Goal: Use online tool/utility: Use online tool/utility

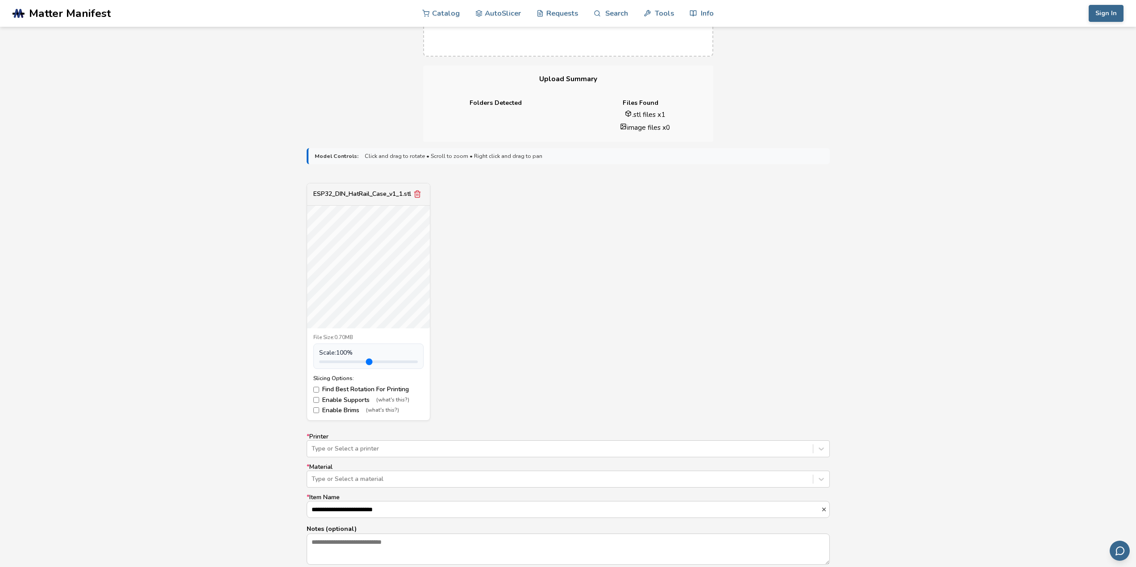
scroll to position [312, 0]
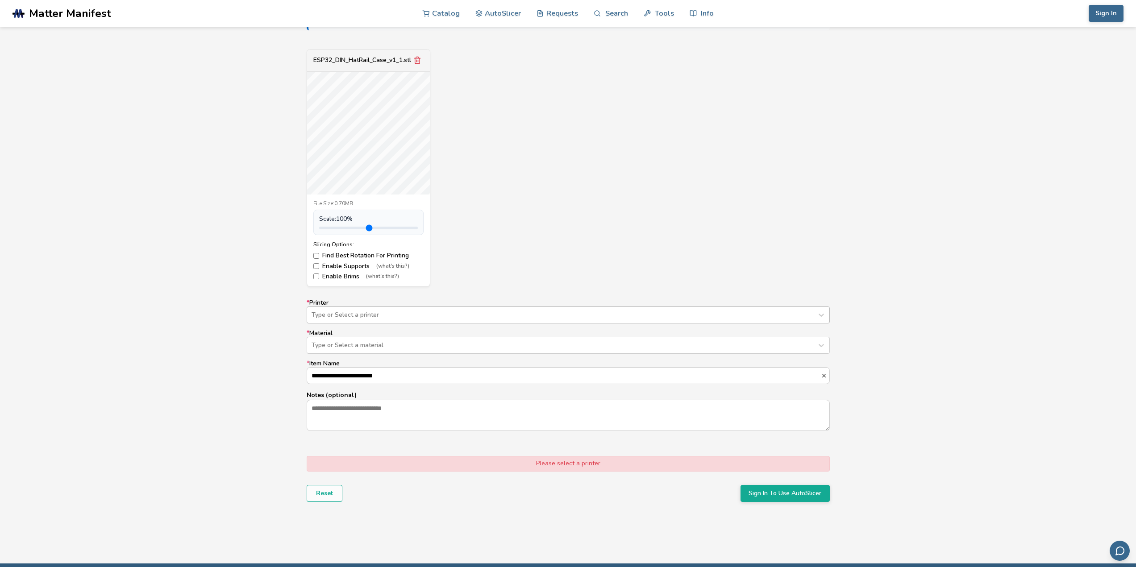
click at [392, 309] on div "Type or Select a printer" at bounding box center [560, 315] width 506 height 12
type input "*"
type input "***"
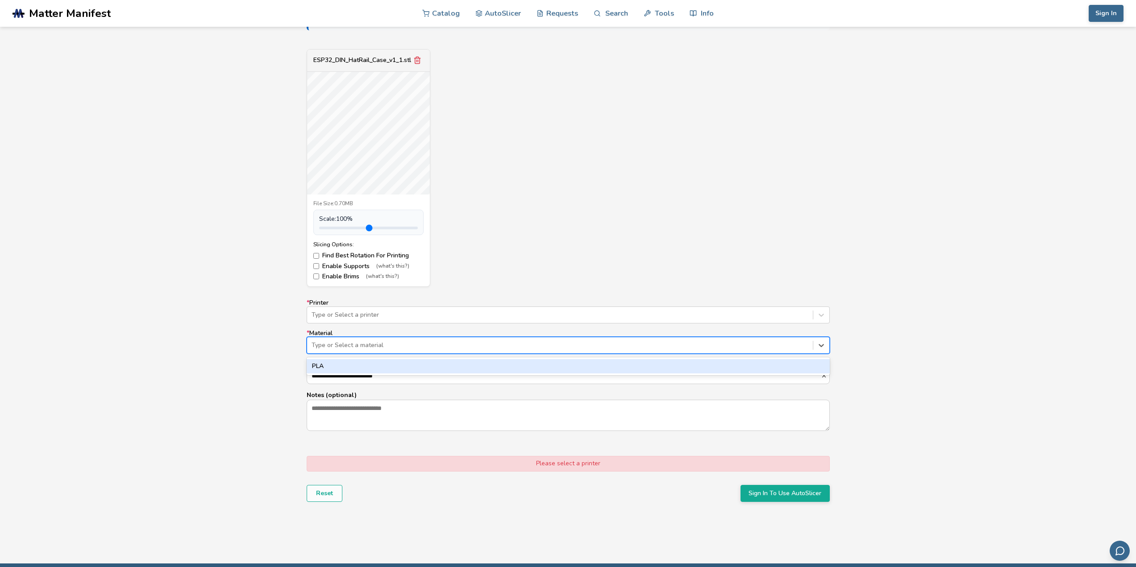
click at [397, 345] on div at bounding box center [560, 345] width 497 height 9
click at [397, 364] on div "PLA" at bounding box center [568, 366] width 523 height 14
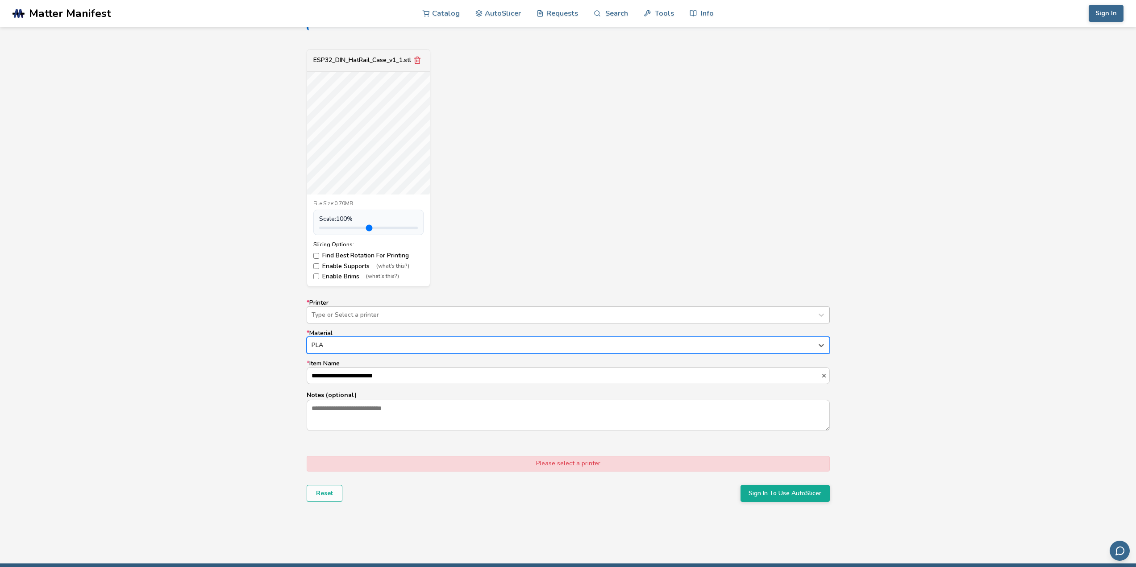
click at [345, 316] on div at bounding box center [560, 315] width 497 height 9
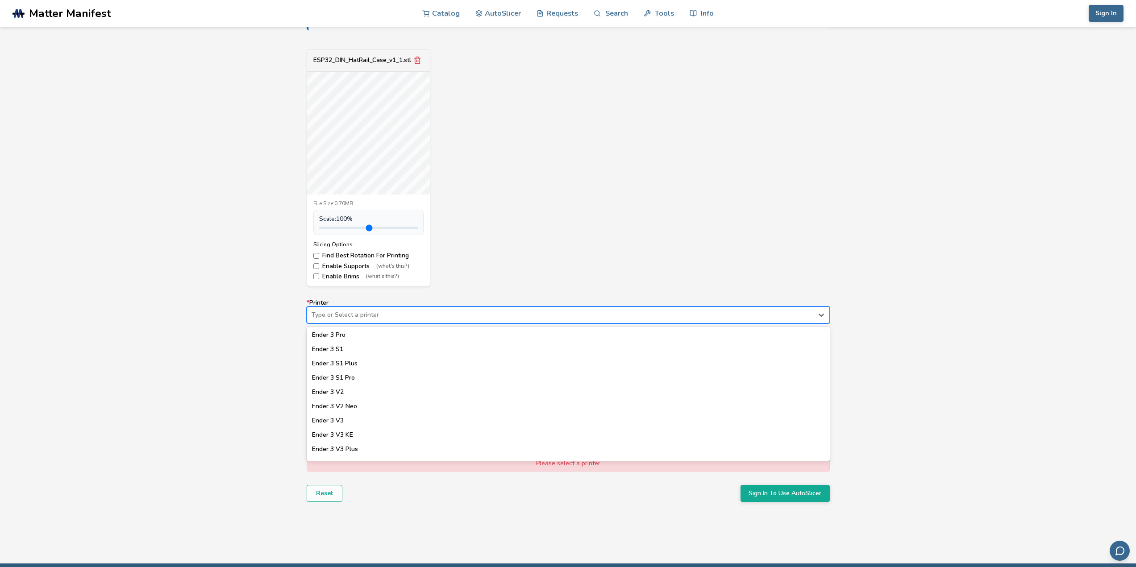
scroll to position [474, 0]
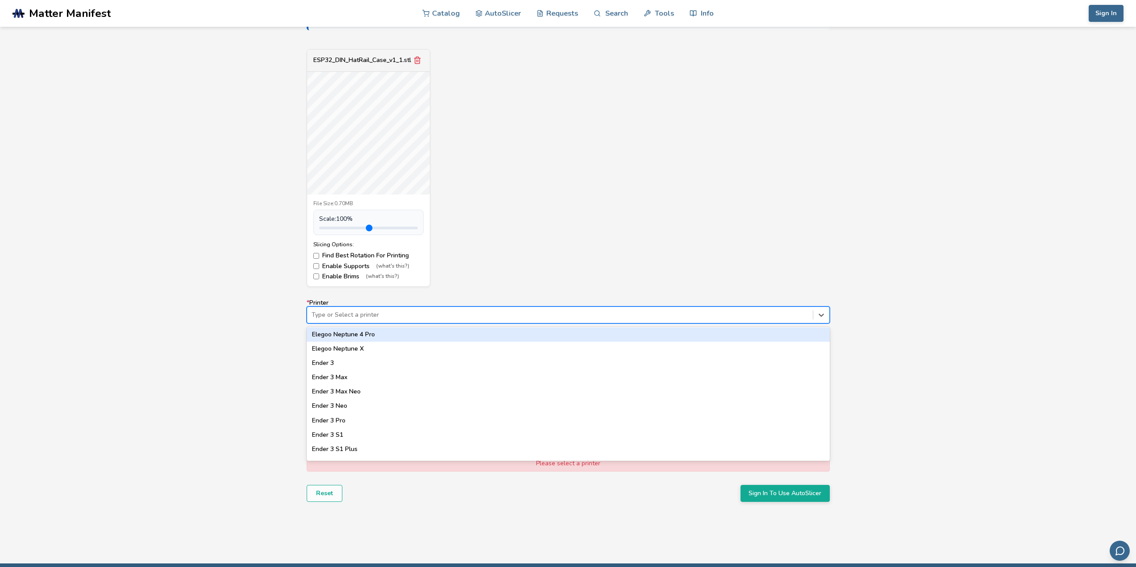
click at [262, 324] on div "Model Controls: Click and drag to rotate • Scroll to zoom • Right click and dra…" at bounding box center [568, 272] width 1136 height 529
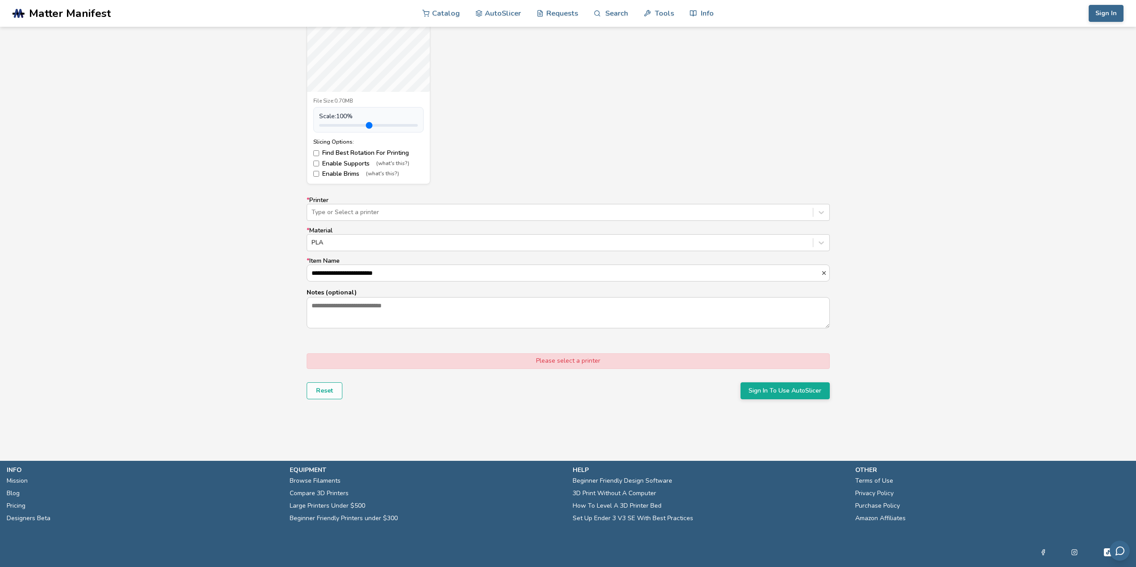
scroll to position [431, 0]
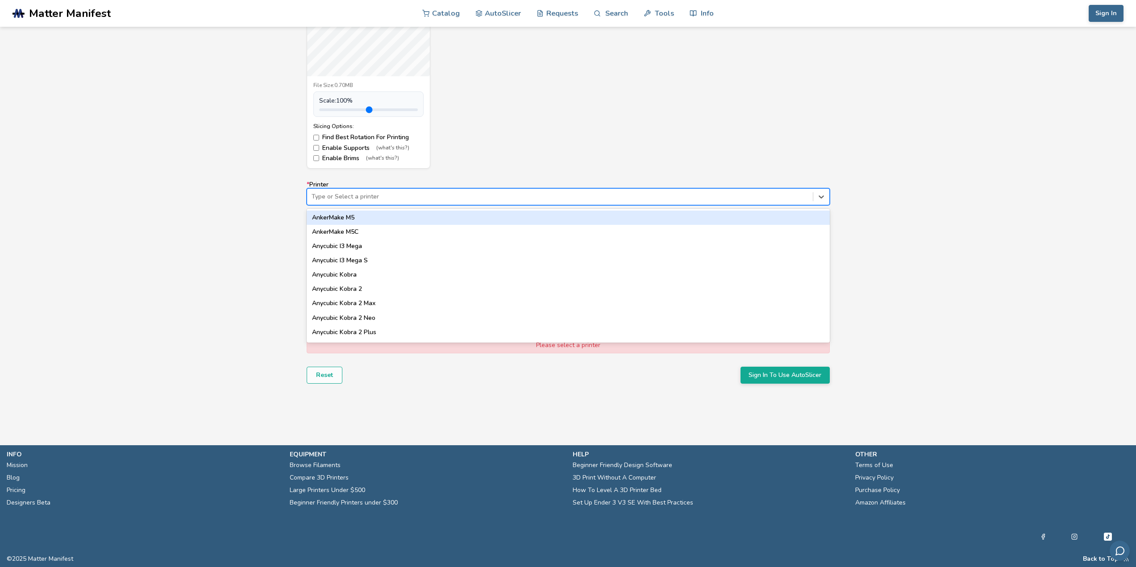
click at [403, 200] on div at bounding box center [560, 196] width 497 height 9
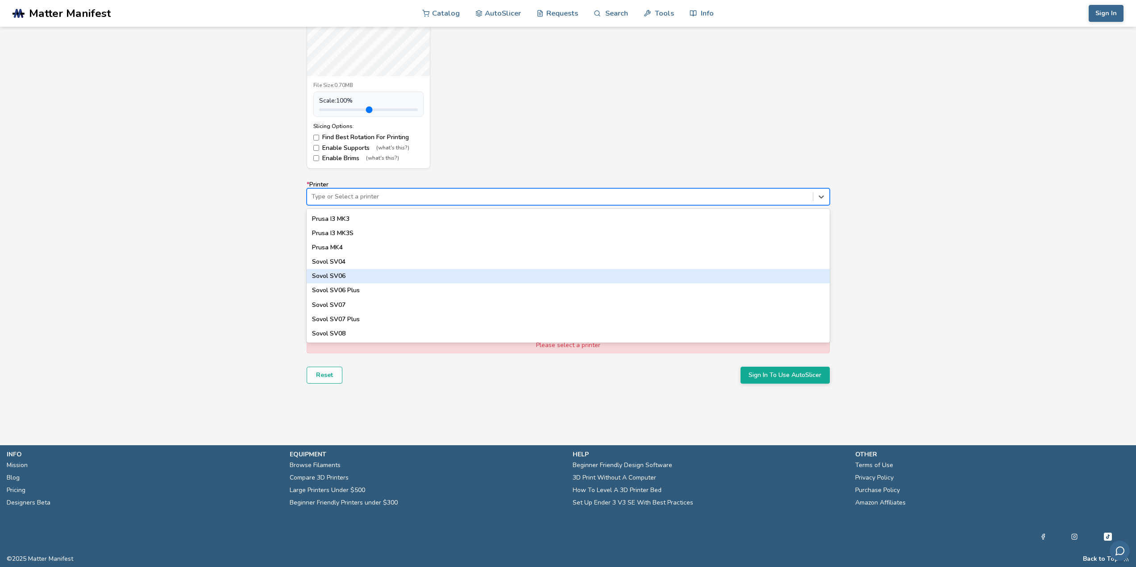
scroll to position [653, 0]
click at [279, 270] on div "Model Controls: Click and drag to rotate • Scroll to zoom • Right click and dra…" at bounding box center [568, 154] width 1136 height 529
